Goal: Navigation & Orientation: Understand site structure

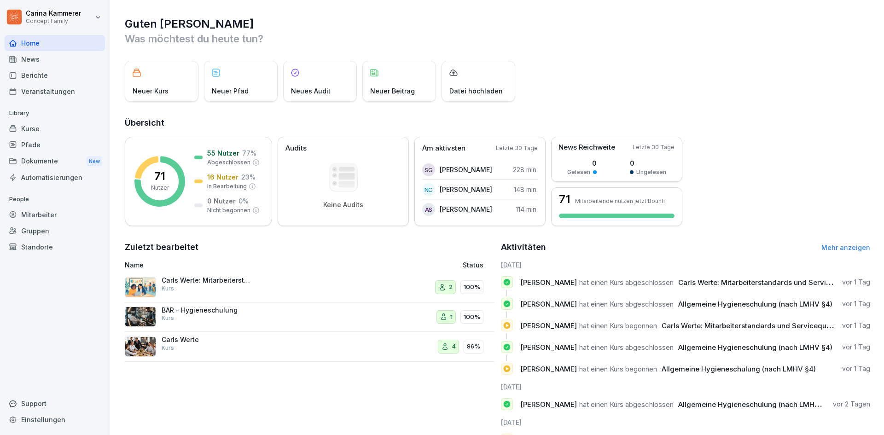
click at [67, 128] on div "Kurse" at bounding box center [55, 129] width 100 height 16
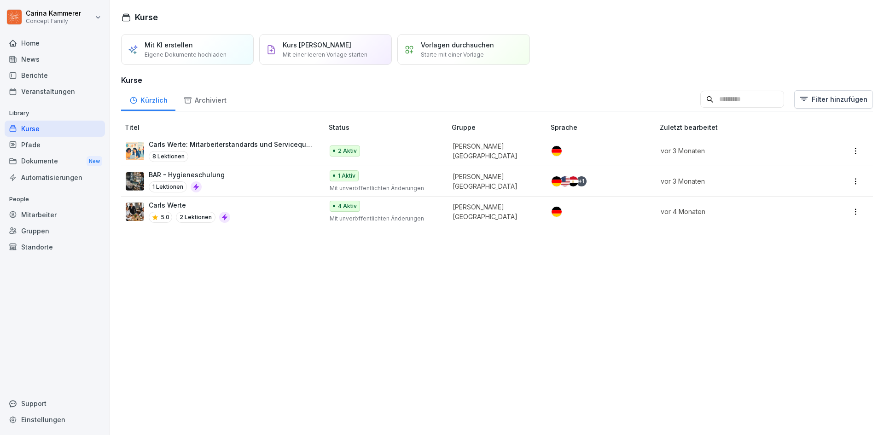
click at [67, 80] on div "Berichte" at bounding box center [55, 75] width 100 height 16
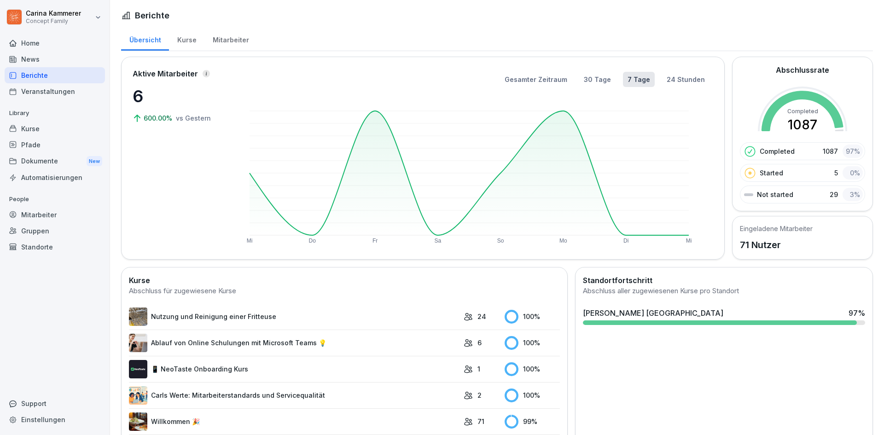
click at [217, 44] on div "Mitarbeiter" at bounding box center [230, 38] width 53 height 23
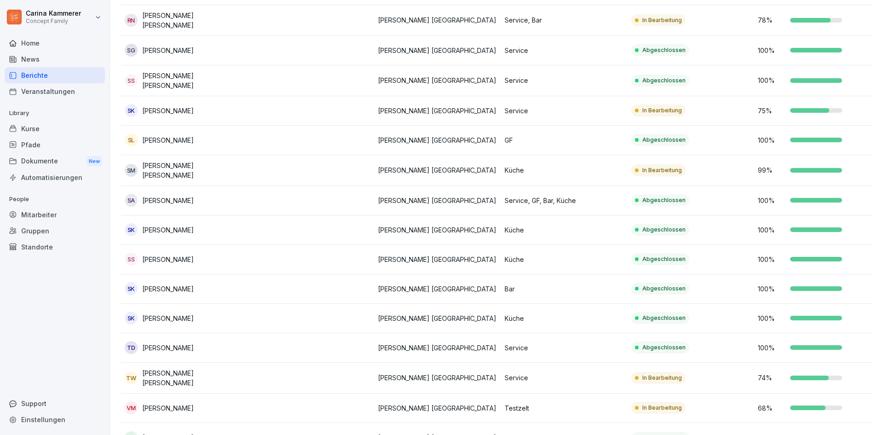
scroll to position [1781, 0]
